Goal: Find contact information: Find contact information

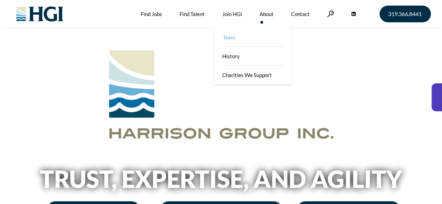
click at [219, 35] on link "Team" at bounding box center [253, 37] width 77 height 19
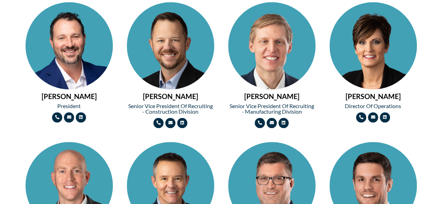
scroll to position [339, 0]
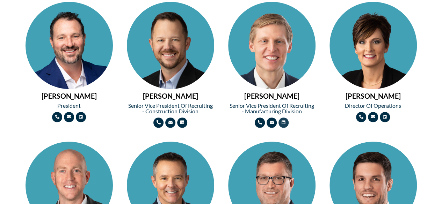
click at [287, 123] on link "Linkedin" at bounding box center [283, 123] width 10 height 10
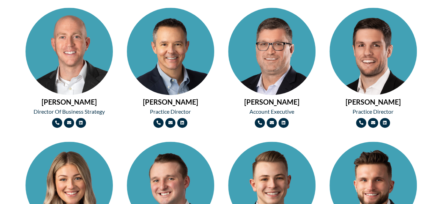
scroll to position [474, 0]
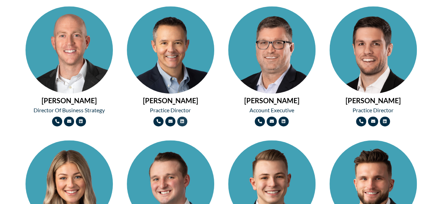
click at [184, 121] on link "Linkedin" at bounding box center [182, 122] width 10 height 10
